Goal: Task Accomplishment & Management: Manage account settings

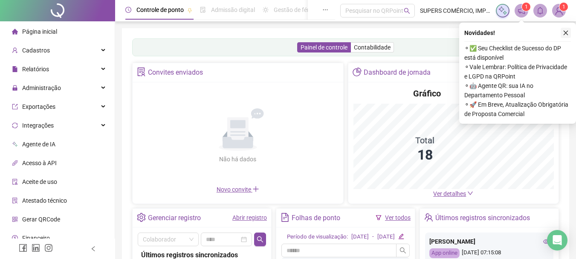
click at [565, 31] on icon "close" at bounding box center [566, 33] width 6 height 6
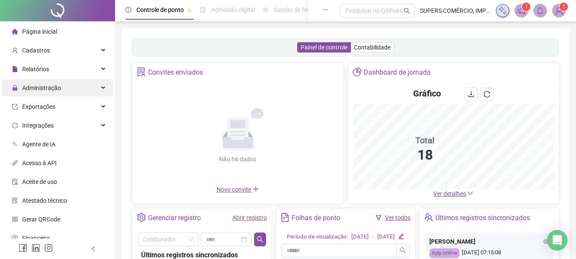
click at [62, 89] on div "Administração" at bounding box center [57, 87] width 111 height 17
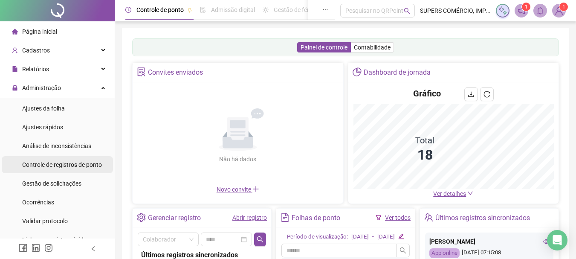
click at [66, 165] on span "Controle de registros de ponto" at bounding box center [62, 164] width 80 height 7
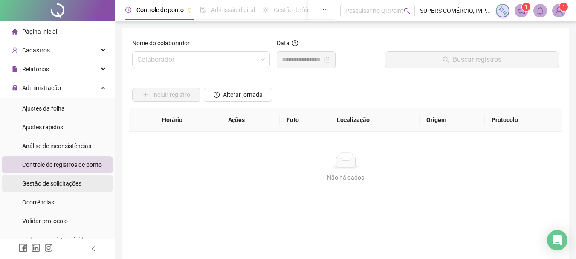
click at [63, 181] on span "Gestão de solicitações" at bounding box center [51, 183] width 59 height 7
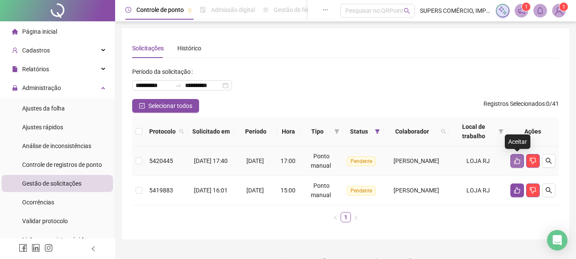
click at [518, 162] on icon "like" at bounding box center [517, 160] width 7 height 7
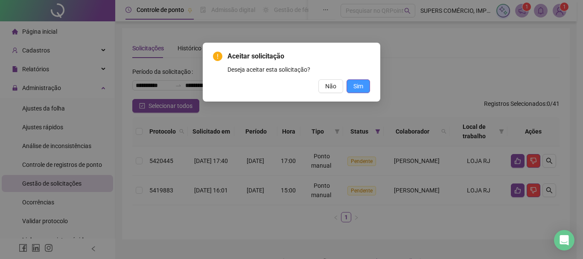
click at [360, 85] on span "Sim" at bounding box center [358, 86] width 10 height 9
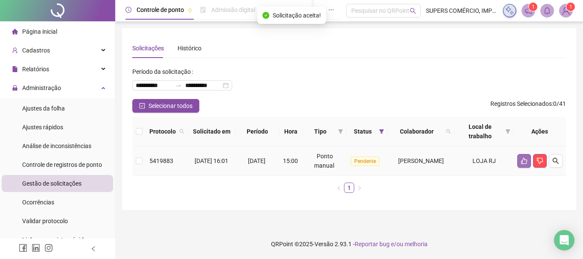
click at [521, 163] on icon "like" at bounding box center [524, 161] width 6 height 6
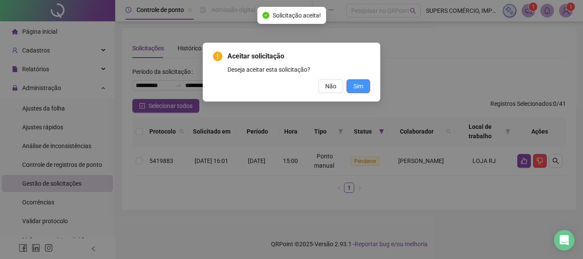
click at [360, 86] on span "Sim" at bounding box center [358, 86] width 10 height 9
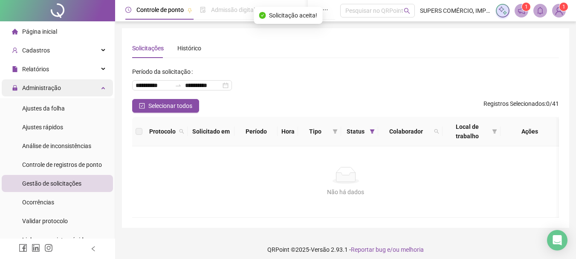
click at [52, 88] on span "Administração" at bounding box center [41, 87] width 39 height 7
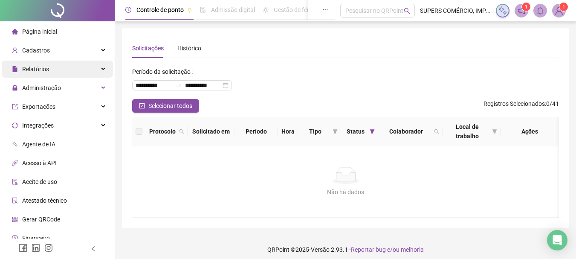
click at [73, 69] on div "Relatórios" at bounding box center [57, 69] width 111 height 17
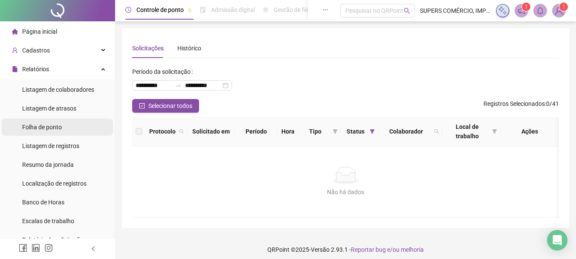
click at [49, 128] on span "Folha de ponto" at bounding box center [42, 127] width 40 height 7
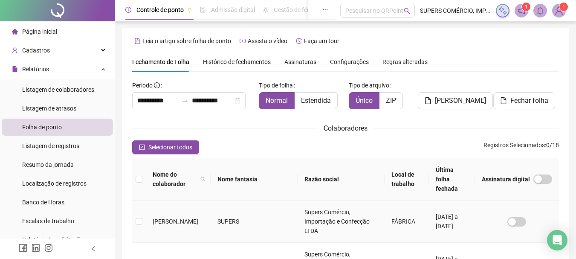
scroll to position [45, 0]
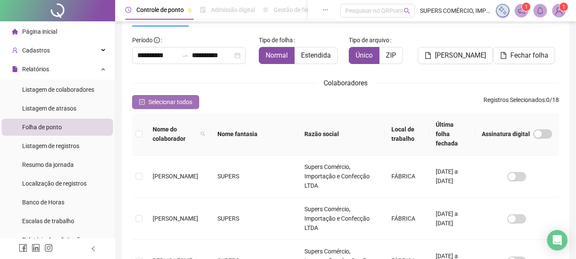
click at [172, 101] on span "Selecionar todos" at bounding box center [170, 101] width 44 height 9
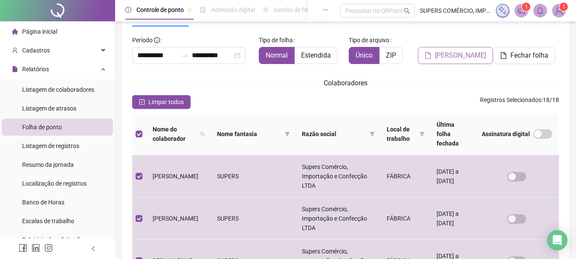
click at [460, 55] on span "[PERSON_NAME]" at bounding box center [460, 55] width 51 height 10
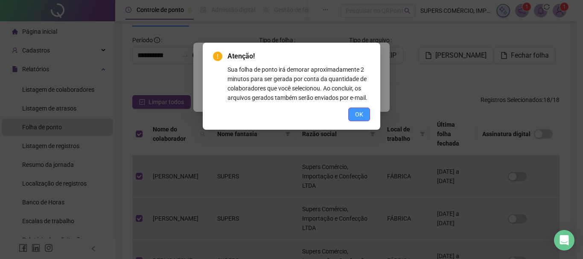
click at [361, 114] on span "OK" at bounding box center [359, 114] width 8 height 9
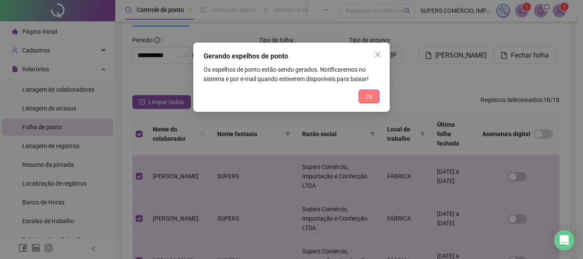
click at [370, 92] on span "Ok" at bounding box center [368, 96] width 7 height 9
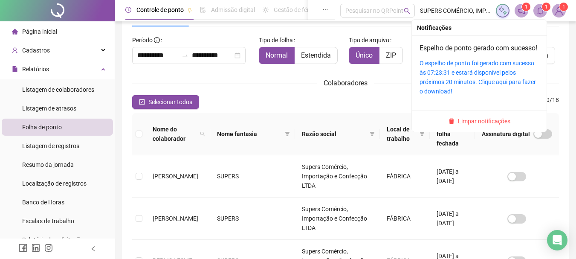
click at [543, 9] on sup "1" at bounding box center [546, 7] width 9 height 9
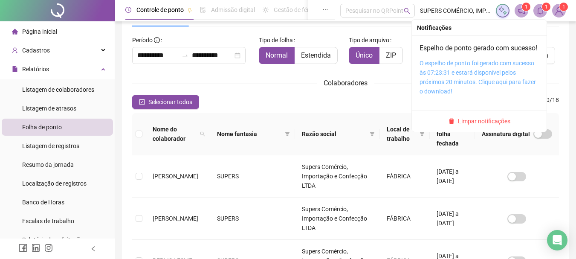
click at [437, 79] on link "O espelho de ponto foi gerado com sucesso às 07:23:31 e estará disponível pelos…" at bounding box center [478, 77] width 116 height 35
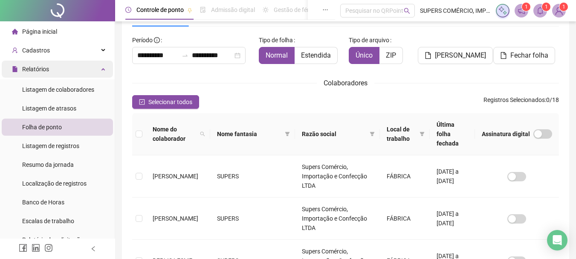
click at [65, 74] on div "Relatórios" at bounding box center [57, 69] width 111 height 17
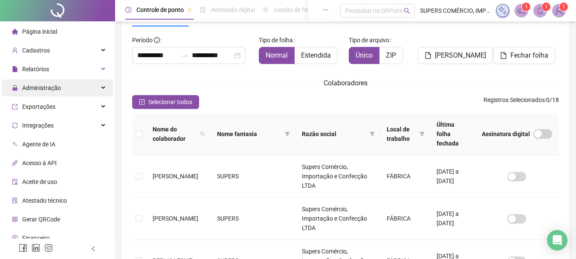
click at [62, 92] on div "Administração" at bounding box center [57, 87] width 111 height 17
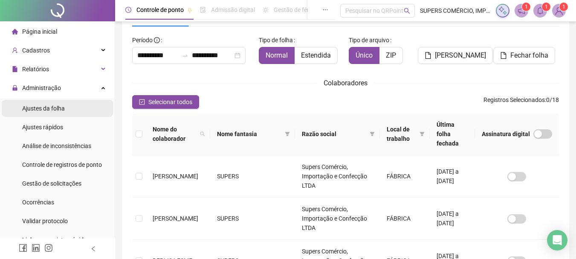
click at [60, 112] on div "Ajustes da folha" at bounding box center [43, 108] width 43 height 17
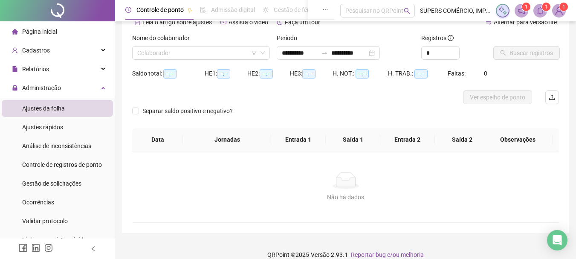
type input "**********"
click at [230, 47] on input "search" at bounding box center [197, 53] width 120 height 13
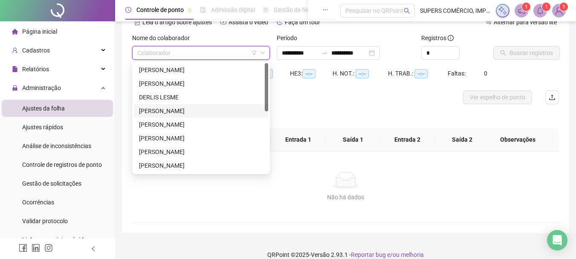
click at [169, 110] on div "[PERSON_NAME]" at bounding box center [201, 110] width 124 height 9
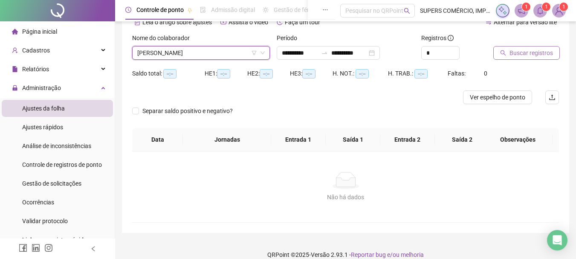
click at [528, 54] on span "Buscar registros" at bounding box center [532, 52] width 44 height 9
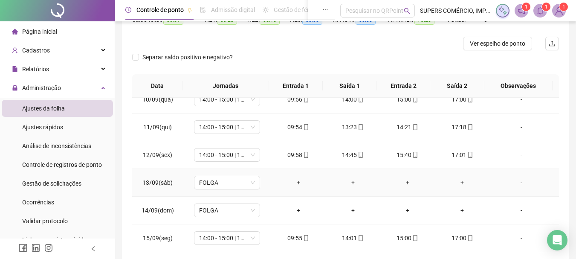
scroll to position [167, 0]
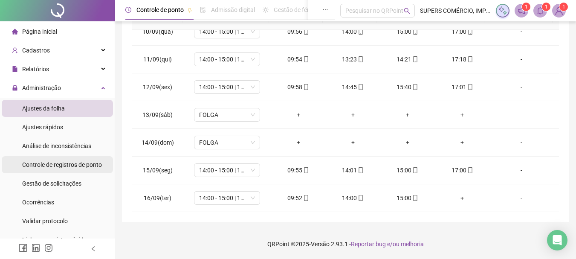
click at [59, 163] on span "Controle de registros de ponto" at bounding box center [62, 164] width 80 height 7
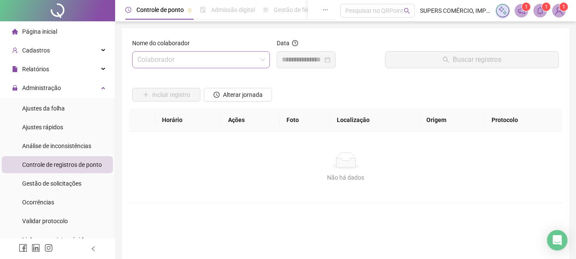
click at [219, 66] on input "search" at bounding box center [197, 60] width 120 height 16
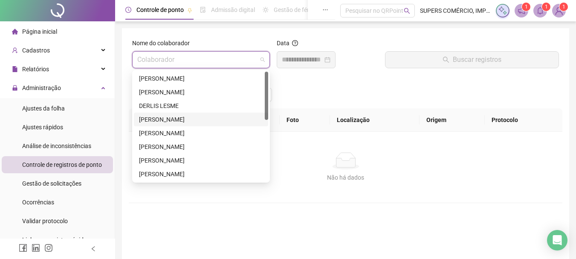
click at [183, 120] on div "[PERSON_NAME]" at bounding box center [201, 119] width 124 height 9
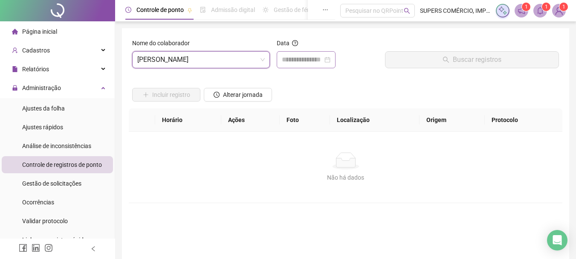
click at [331, 60] on div at bounding box center [306, 60] width 49 height 10
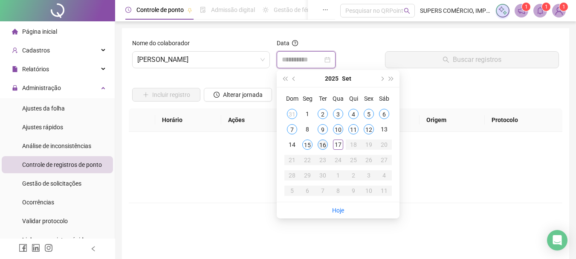
type input "**********"
click at [322, 143] on div "16" at bounding box center [323, 145] width 10 height 10
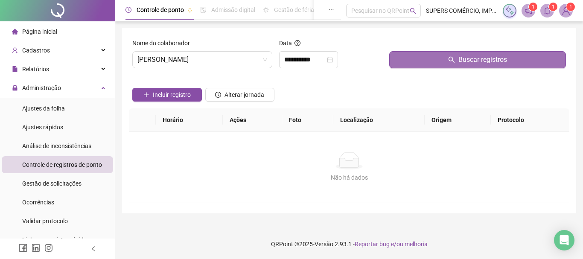
click at [428, 64] on button "Buscar registros" at bounding box center [477, 59] width 177 height 17
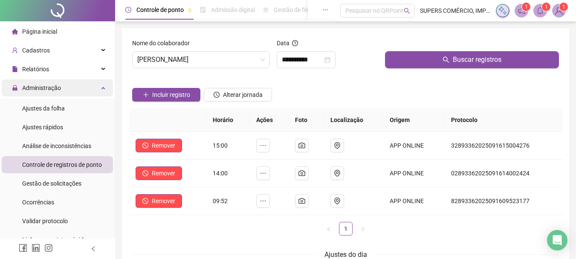
click at [94, 90] on div "Administração" at bounding box center [57, 87] width 111 height 17
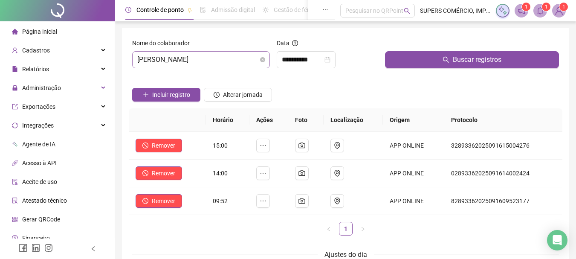
click at [254, 60] on span "[PERSON_NAME]" at bounding box center [201, 60] width 128 height 16
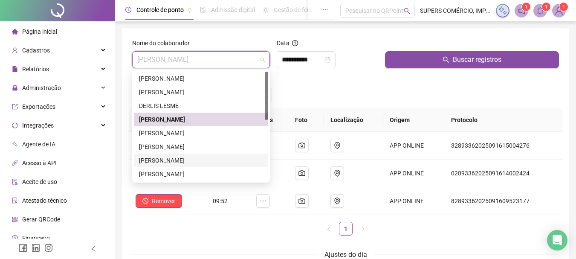
click at [174, 163] on div "[PERSON_NAME]" at bounding box center [201, 160] width 124 height 9
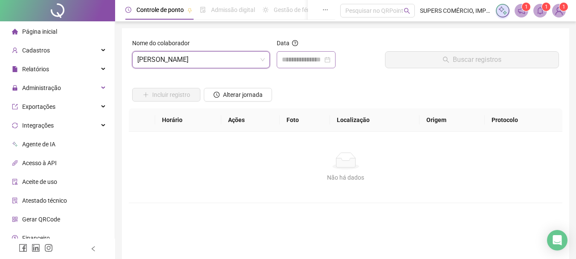
click at [331, 58] on div at bounding box center [306, 60] width 49 height 10
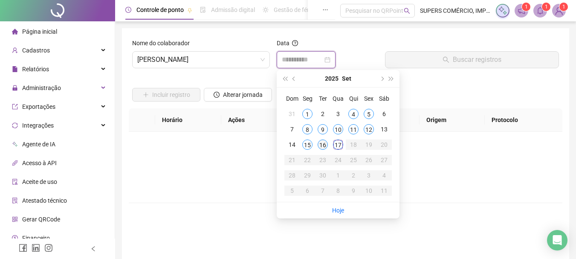
type input "**********"
click at [323, 143] on div "16" at bounding box center [323, 145] width 10 height 10
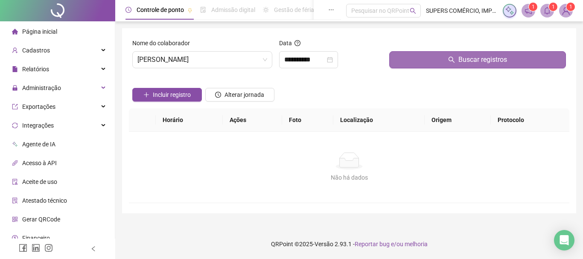
click at [433, 56] on button "Buscar registros" at bounding box center [477, 59] width 177 height 17
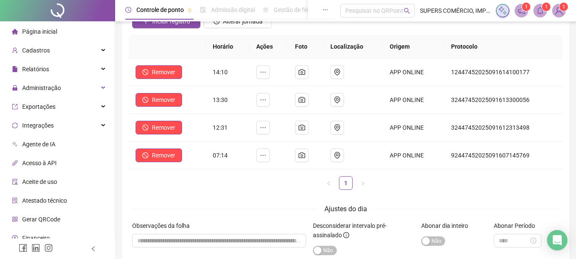
scroll to position [53, 0]
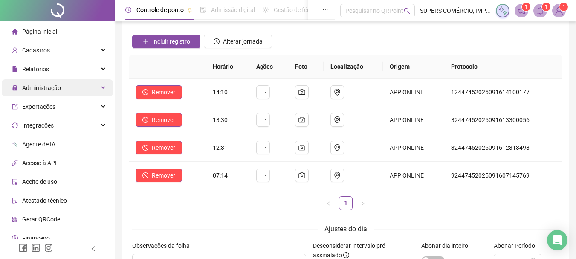
click at [56, 88] on span "Administração" at bounding box center [41, 87] width 39 height 7
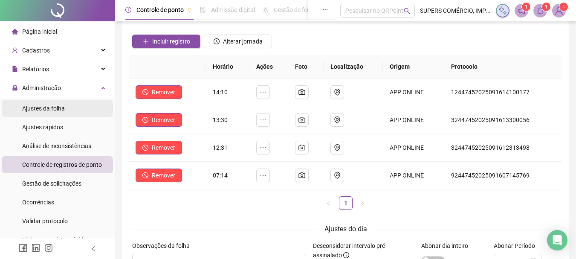
click at [52, 111] on span "Ajustes da folha" at bounding box center [43, 108] width 43 height 7
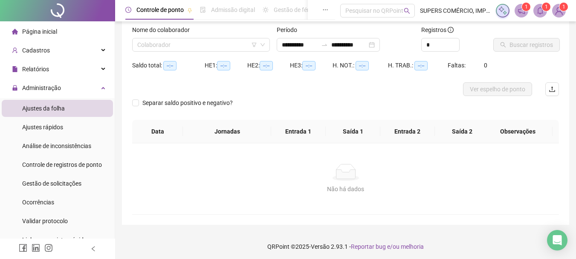
type input "**********"
click at [241, 45] on input "search" at bounding box center [197, 44] width 120 height 13
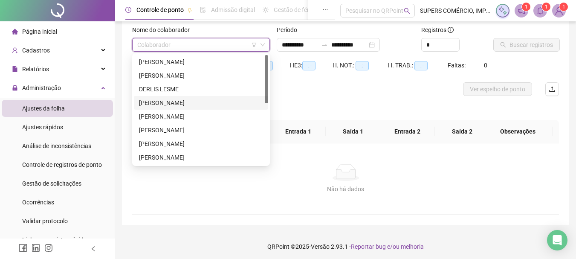
click at [160, 101] on div "[PERSON_NAME]" at bounding box center [201, 102] width 124 height 9
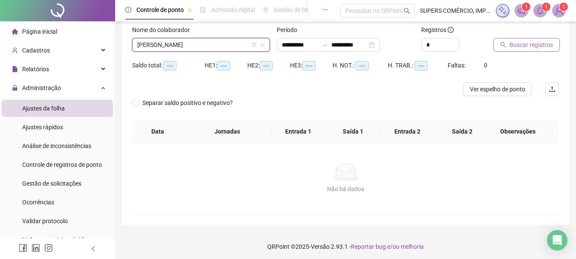
click at [526, 42] on span "Buscar registros" at bounding box center [532, 44] width 44 height 9
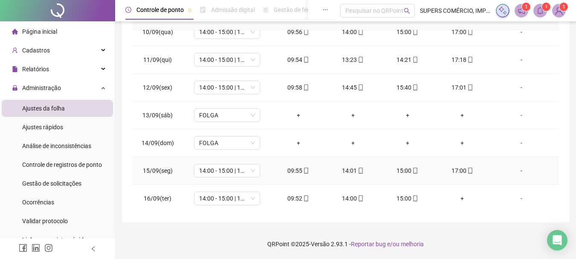
scroll to position [262, 0]
click at [456, 196] on div "+" at bounding box center [462, 197] width 41 height 9
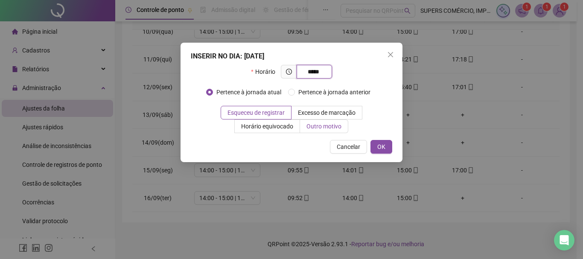
type input "*****"
click at [318, 128] on span "Outro motivo" at bounding box center [323, 126] width 35 height 7
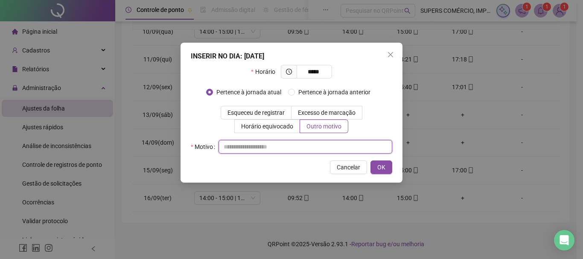
click at [285, 143] on input "text" at bounding box center [305, 147] width 174 height 14
type input "**********"
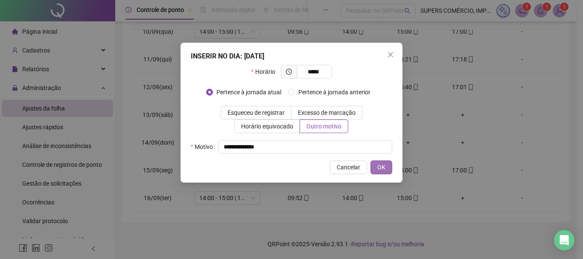
click at [384, 164] on span "OK" at bounding box center [381, 167] width 8 height 9
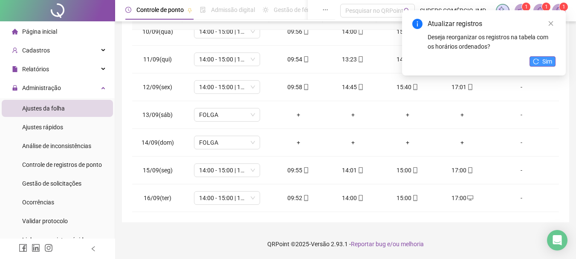
click at [544, 58] on span "Sim" at bounding box center [548, 61] width 10 height 9
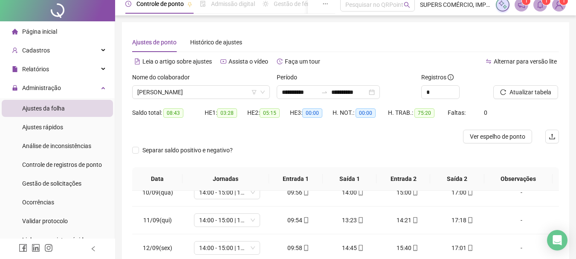
scroll to position [0, 0]
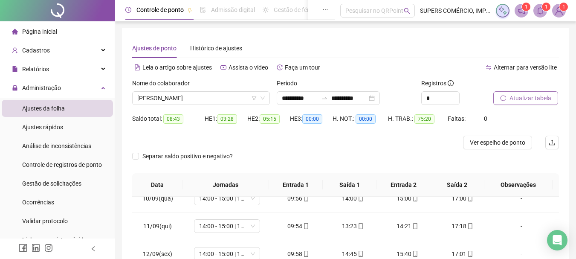
click at [529, 94] on span "Atualizar tabela" at bounding box center [531, 97] width 42 height 9
click at [236, 97] on span "[PERSON_NAME]" at bounding box center [201, 98] width 128 height 13
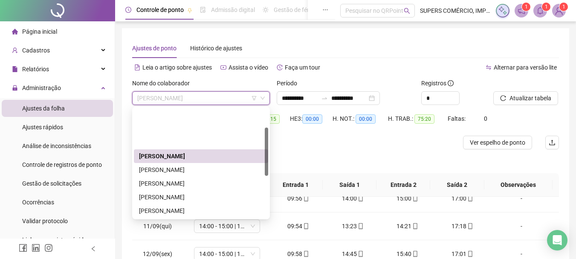
scroll to position [43, 0]
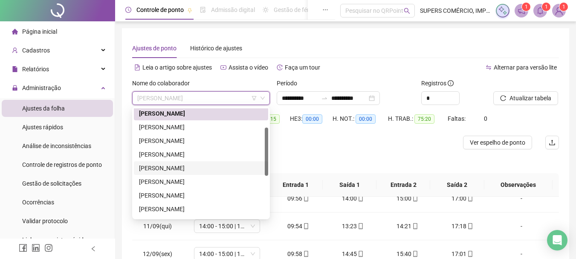
drag, startPoint x: 173, startPoint y: 164, endPoint x: 214, endPoint y: 148, distance: 43.8
click at [173, 164] on div "[PERSON_NAME]" at bounding box center [201, 167] width 124 height 9
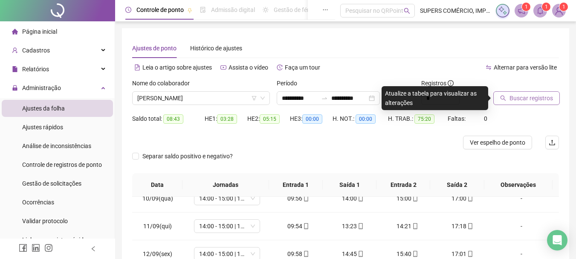
click at [535, 98] on span "Buscar registros" at bounding box center [532, 97] width 44 height 9
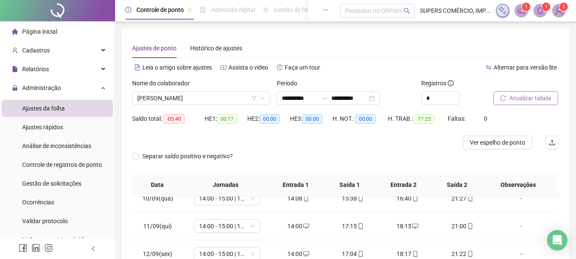
scroll to position [167, 0]
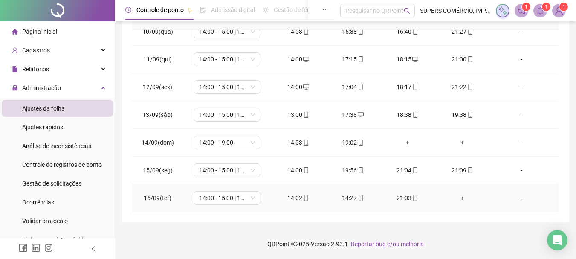
click at [458, 196] on div "+" at bounding box center [462, 197] width 41 height 9
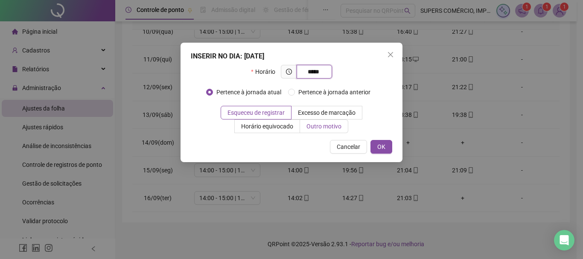
type input "*****"
click at [337, 128] on span "Outro motivo" at bounding box center [323, 126] width 35 height 7
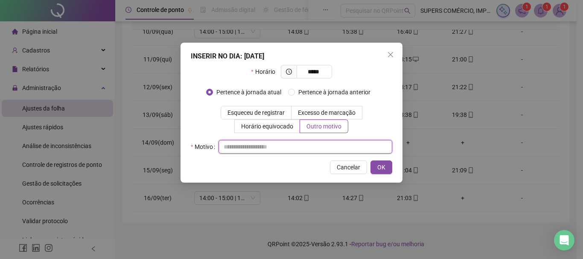
click at [289, 151] on input "text" at bounding box center [305, 147] width 174 height 14
type input "**********"
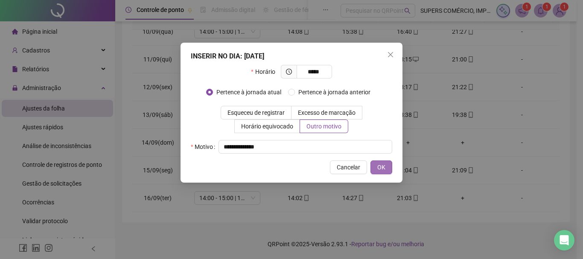
click at [382, 167] on span "OK" at bounding box center [381, 167] width 8 height 9
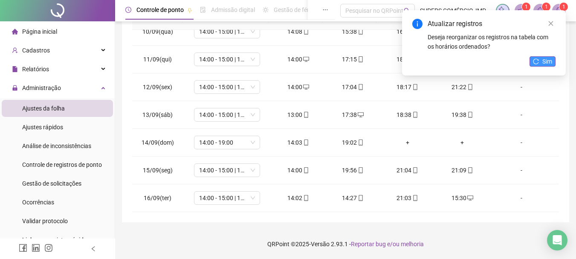
click at [541, 60] on button "Sim" at bounding box center [543, 61] width 26 height 10
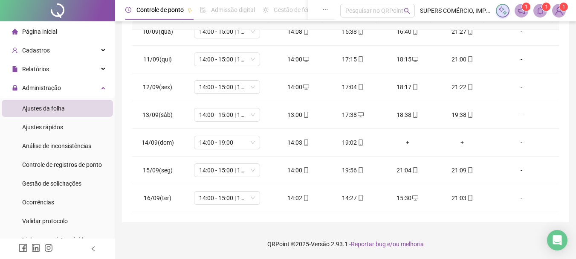
scroll to position [39, 0]
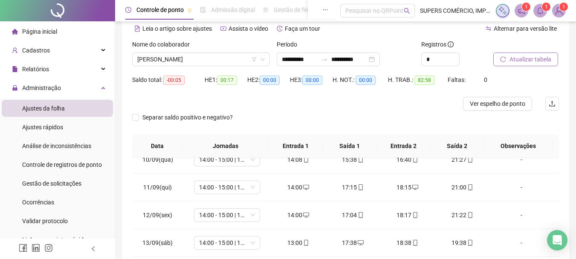
click at [529, 60] on span "Atualizar tabela" at bounding box center [531, 59] width 42 height 9
click at [492, 104] on span "Ver espelho de ponto" at bounding box center [497, 103] width 55 height 9
click at [229, 53] on span "[PERSON_NAME]" at bounding box center [201, 59] width 128 height 13
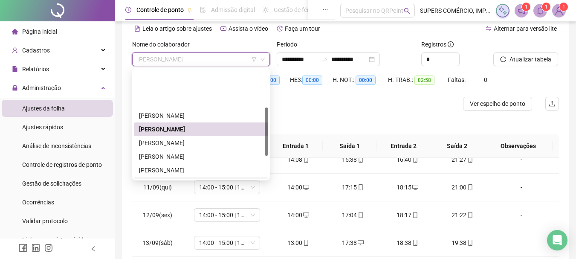
scroll to position [85, 0]
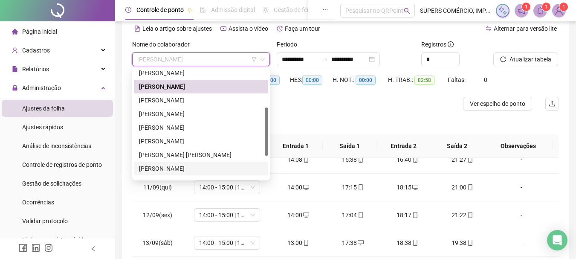
click at [182, 167] on div "[PERSON_NAME]" at bounding box center [201, 168] width 124 height 9
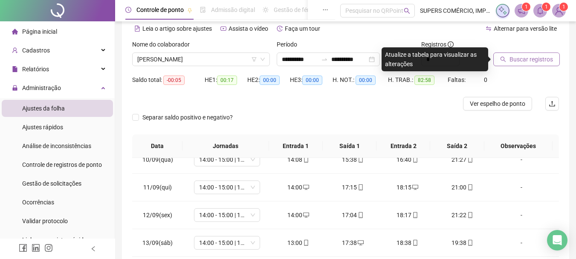
click at [528, 62] on span "Buscar registros" at bounding box center [532, 59] width 44 height 9
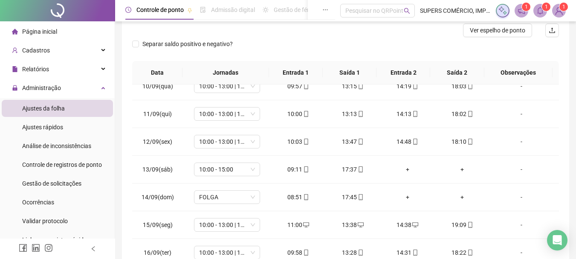
scroll to position [167, 0]
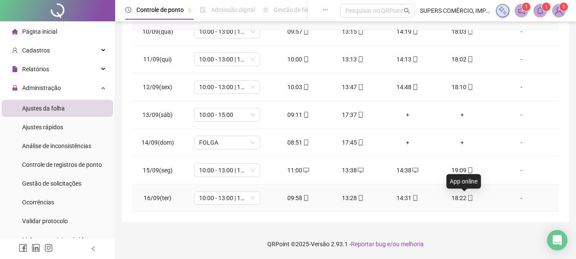
click at [469, 200] on icon "mobile" at bounding box center [471, 198] width 4 height 6
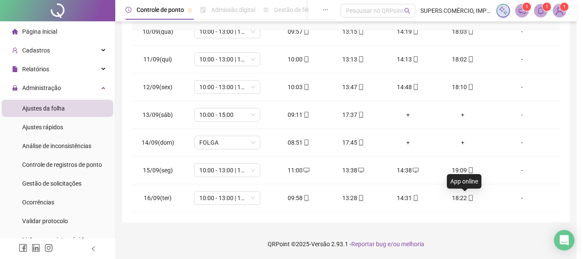
type input "**********"
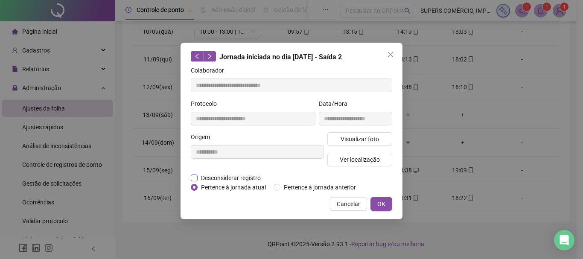
click at [217, 176] on span "Desconsiderar registro" at bounding box center [231, 177] width 67 height 9
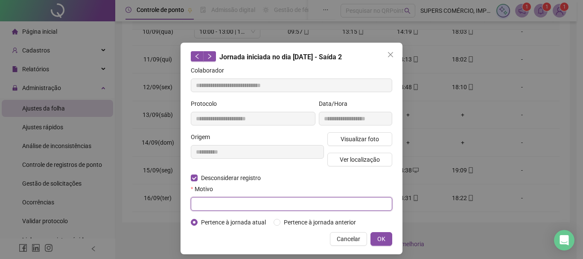
click at [213, 209] on input "text" at bounding box center [291, 204] width 201 height 14
type input "**********"
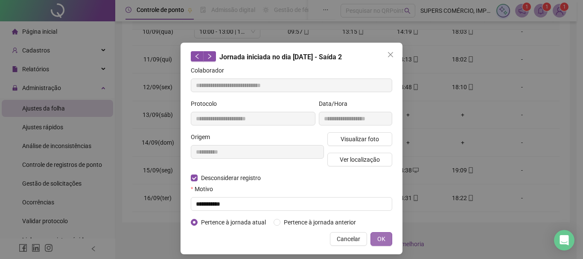
click at [381, 236] on span "OK" at bounding box center [381, 238] width 8 height 9
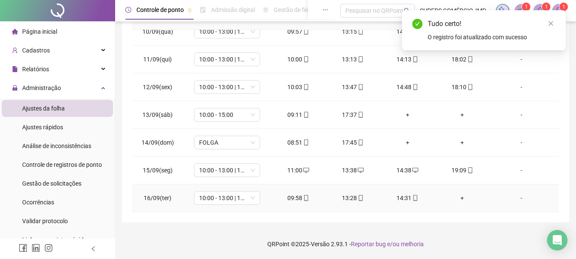
click at [457, 196] on div "+" at bounding box center [462, 197] width 41 height 9
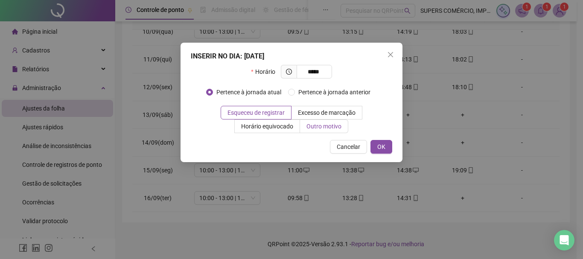
type input "*****"
click at [317, 126] on span "Outro motivo" at bounding box center [323, 126] width 35 height 7
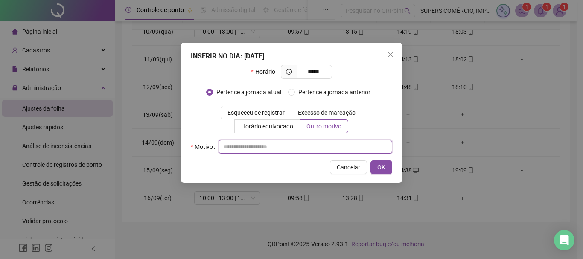
click at [265, 148] on input "text" at bounding box center [305, 147] width 174 height 14
type input "**********"
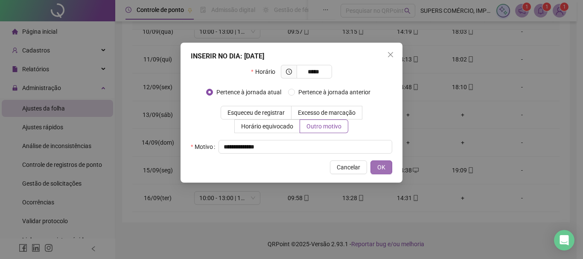
click at [384, 166] on span "OK" at bounding box center [381, 167] width 8 height 9
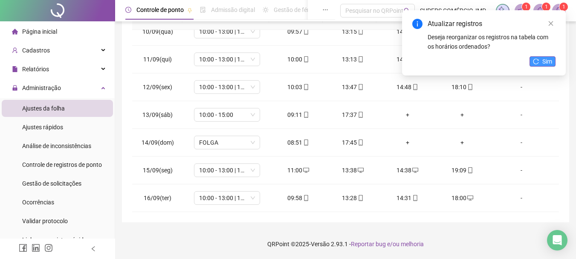
click at [541, 61] on button "Sim" at bounding box center [543, 61] width 26 height 10
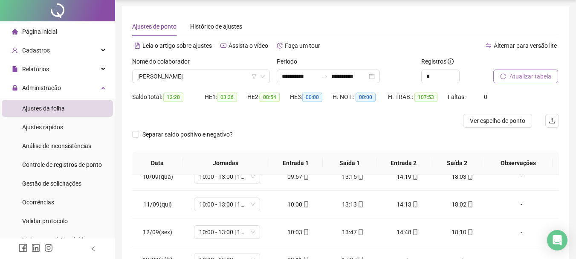
scroll to position [0, 0]
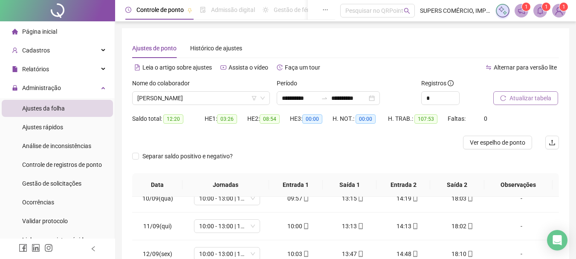
click at [538, 93] on span "Atualizar tabela" at bounding box center [531, 97] width 42 height 9
click at [52, 31] on span "Página inicial" at bounding box center [39, 31] width 35 height 7
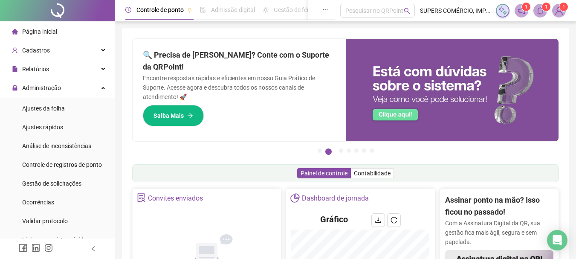
click at [43, 32] on span "Página inicial" at bounding box center [39, 31] width 35 height 7
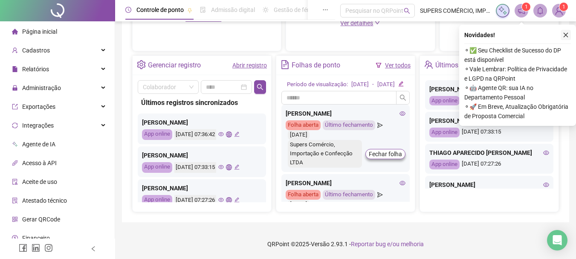
click at [565, 32] on icon "close" at bounding box center [566, 35] width 6 height 6
